Goal: Information Seeking & Learning: Learn about a topic

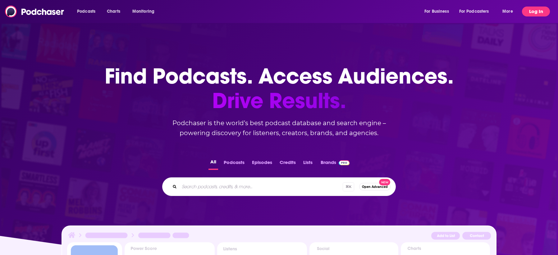
click at [541, 11] on button "Log In" at bounding box center [536, 12] width 28 height 10
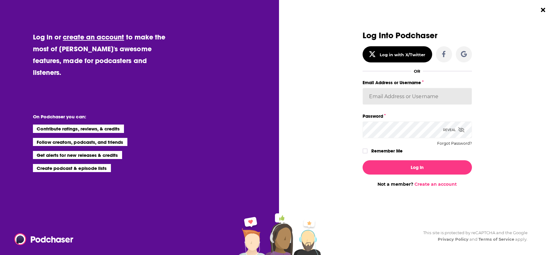
click at [419, 96] on input "Email Address or Username" at bounding box center [416, 96] width 109 height 17
type input "WE_Codeword"
click at [362, 160] on button "Log In" at bounding box center [416, 167] width 109 height 14
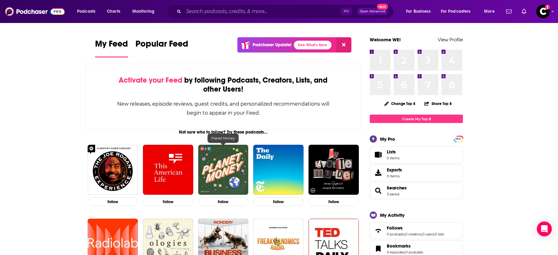
click at [230, 172] on img "Planet Money" at bounding box center [223, 170] width 50 height 50
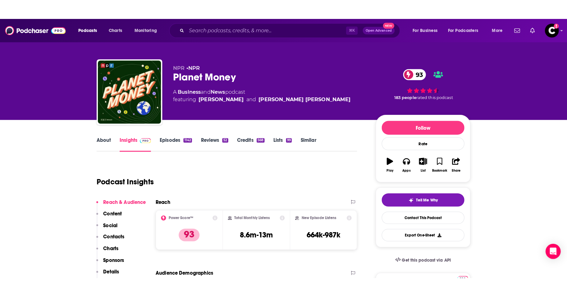
scroll to position [2, 0]
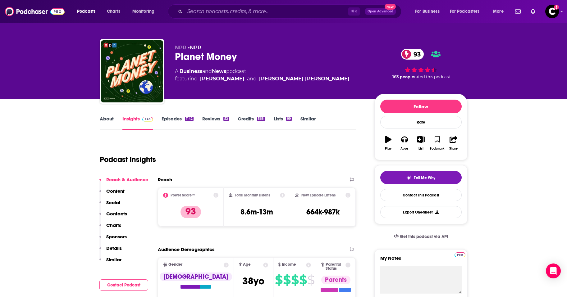
click at [376, 9] on button "Open Advanced New" at bounding box center [379, 11] width 31 height 7
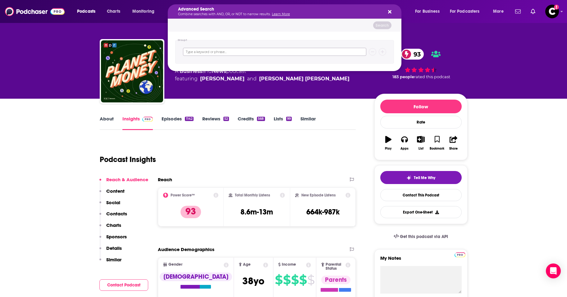
click at [277, 52] on input "Search podcasts, credits, & more..." at bounding box center [274, 52] width 183 height 8
click at [281, 14] on link "Learn More" at bounding box center [281, 14] width 18 height 4
